Goal: Task Accomplishment & Management: Manage account settings

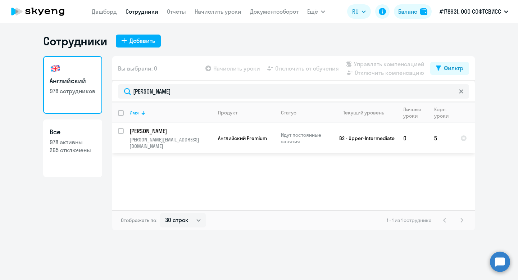
select select "30"
click at [120, 131] on input "select row 24022915" at bounding box center [125, 135] width 14 height 14
checkbox input "true"
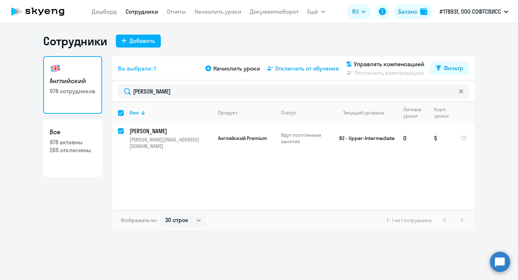
click at [307, 64] on span "Отключить от обучения" at bounding box center [307, 68] width 64 height 9
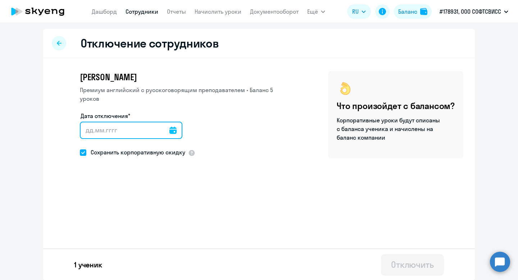
click at [127, 122] on input "Дата отключения*" at bounding box center [131, 130] width 103 height 17
click at [171, 125] on input "Дата отключения*" at bounding box center [131, 130] width 103 height 17
click at [170, 127] on icon at bounding box center [173, 130] width 7 height 7
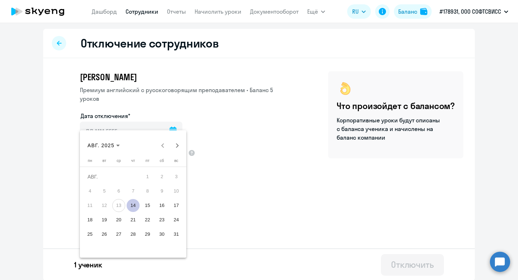
click at [134, 206] on span "14" at bounding box center [133, 205] width 13 height 13
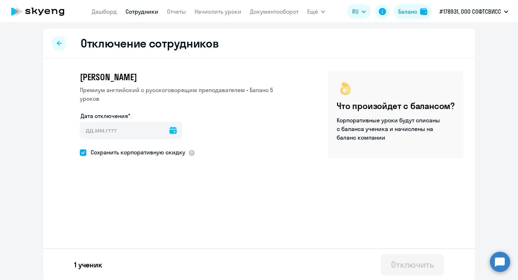
type input "[DATE]"
click at [397, 266] on div "Отключить" at bounding box center [412, 265] width 43 height 12
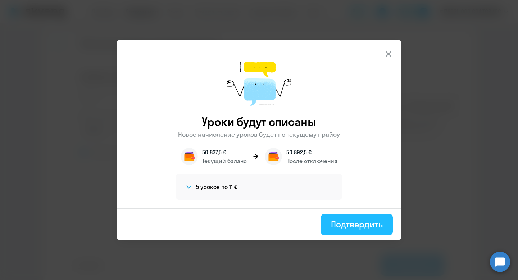
click at [348, 219] on div "Подтвердить" at bounding box center [357, 225] width 52 height 12
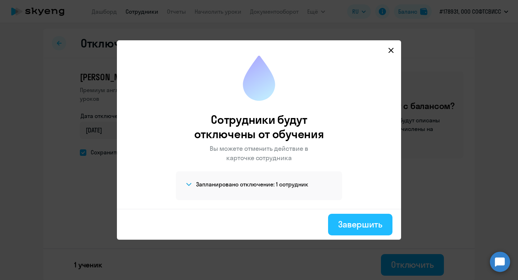
click at [358, 223] on div "Завершить" at bounding box center [360, 225] width 44 height 12
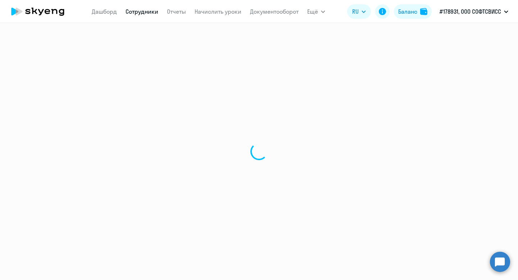
select select "30"
